Goal: Information Seeking & Learning: Learn about a topic

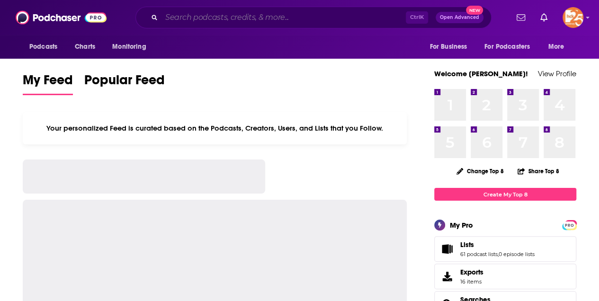
click at [189, 19] on input "Search podcasts, credits, & more..." at bounding box center [284, 17] width 244 height 15
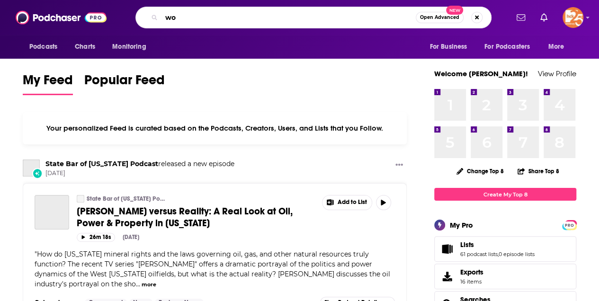
type input "w"
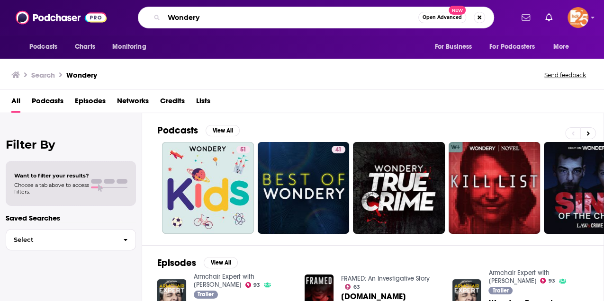
click at [210, 21] on input "Wondery" at bounding box center [291, 17] width 254 height 15
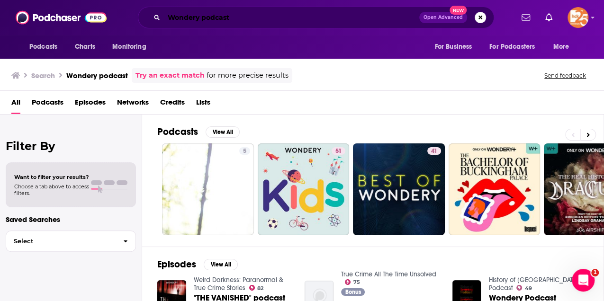
click at [169, 19] on input "Wondery podcast" at bounding box center [291, 17] width 255 height 15
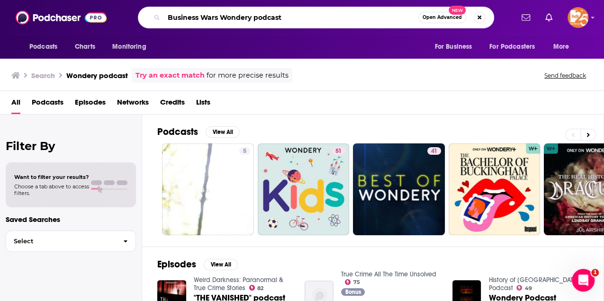
drag, startPoint x: 255, startPoint y: 17, endPoint x: 320, endPoint y: 8, distance: 66.0
click at [320, 8] on div "Business Wars Wondery podcast Open Advanced New" at bounding box center [316, 18] width 356 height 22
type input "Business Wars Wondery"
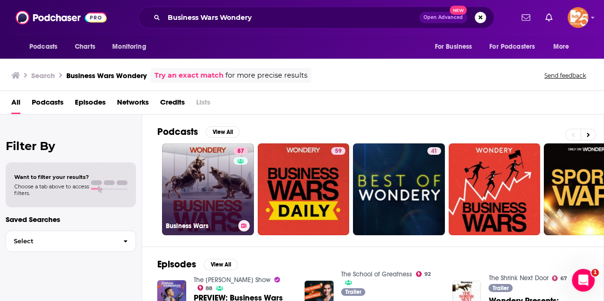
click at [241, 197] on div "87" at bounding box center [242, 183] width 17 height 73
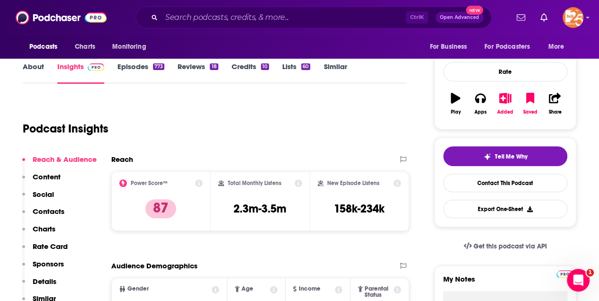
scroll to position [158, 0]
